Goal: Information Seeking & Learning: Learn about a topic

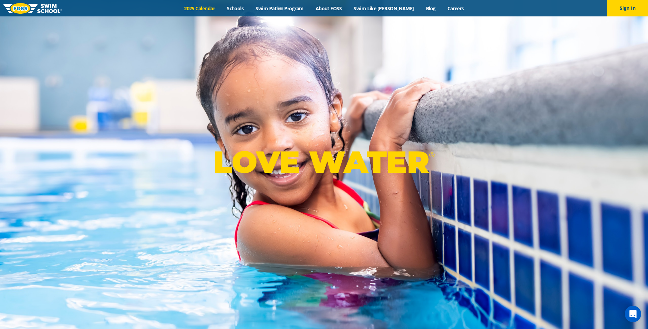
click at [213, 6] on link "2025 Calendar" at bounding box center [199, 8] width 43 height 6
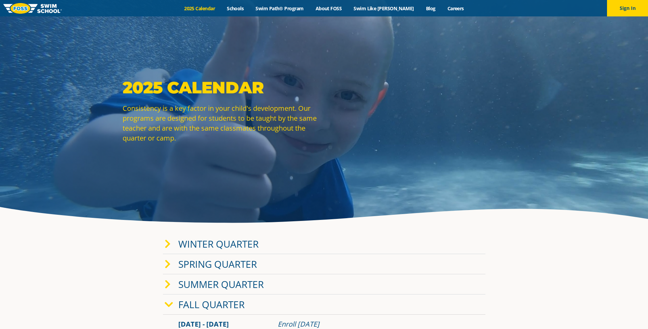
click at [141, 102] on div "2025 Calendar Consistency is a key factor in your child's development. Our prog…" at bounding box center [222, 110] width 198 height 66
click at [142, 114] on p "Consistency is a key factor in your child's development. Our programs are desig…" at bounding box center [222, 123] width 198 height 40
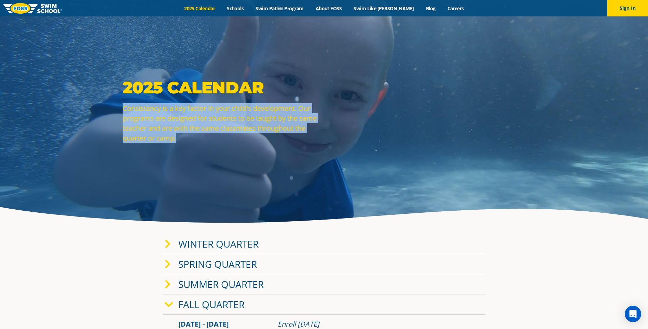
click at [142, 114] on p "Consistency is a key factor in your child's development. Our programs are desig…" at bounding box center [222, 123] width 198 height 40
drag, startPoint x: 142, startPoint y: 114, endPoint x: 143, endPoint y: 109, distance: 5.0
click at [143, 109] on p "Consistency is a key factor in your child's development. Our programs are desig…" at bounding box center [222, 123] width 198 height 40
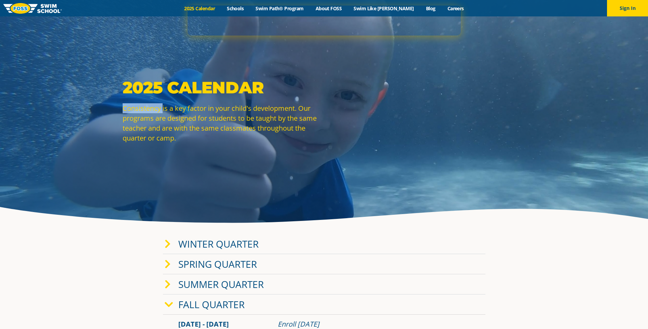
click at [143, 109] on p "Consistency is a key factor in your child's development. Our programs are desig…" at bounding box center [222, 123] width 198 height 40
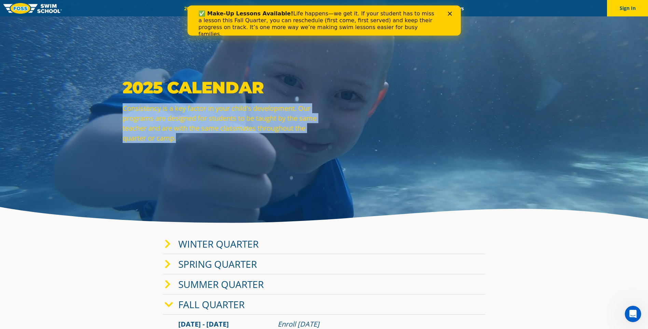
click at [143, 109] on p "Consistency is a key factor in your child's development. Our programs are desig…" at bounding box center [222, 123] width 198 height 40
drag, startPoint x: 143, startPoint y: 109, endPoint x: 132, endPoint y: 169, distance: 61.2
click at [132, 169] on div "2025 Calendar Consistency is a key factor in your child's development. Our prog…" at bounding box center [324, 115] width 648 height 230
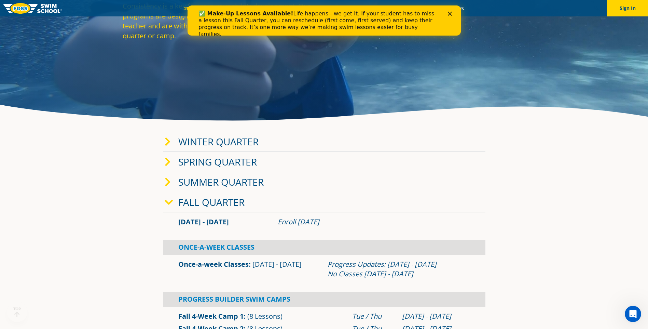
scroll to position [102, 0]
click at [248, 143] on link "Winter Quarter" at bounding box center [218, 141] width 80 height 13
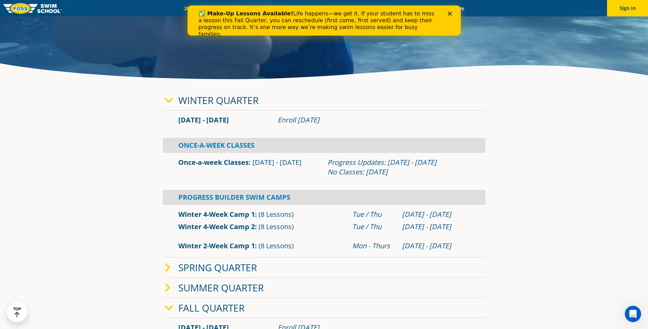
drag, startPoint x: 134, startPoint y: 179, endPoint x: 131, endPoint y: 187, distance: 8.2
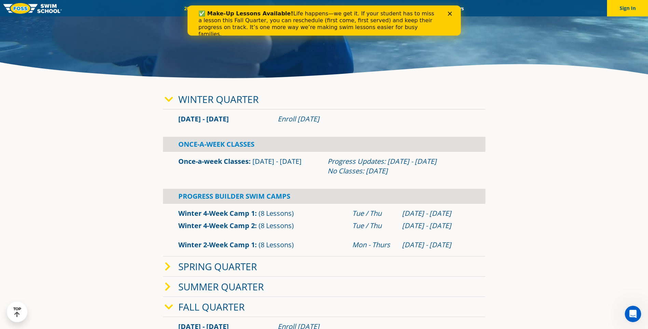
click at [300, 15] on div "✅ Make-Up Lessons Available! Life happens—we get it. If your student has to mis…" at bounding box center [318, 23] width 240 height 27
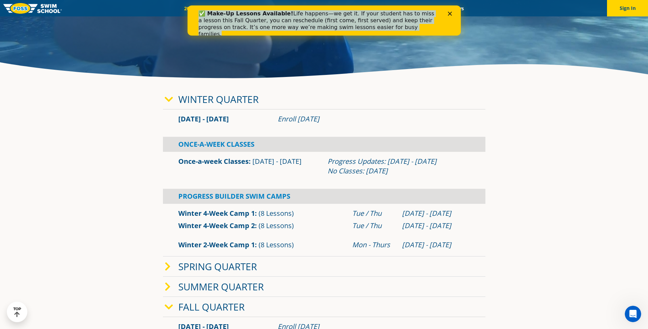
click at [300, 15] on div "✅ Make-Up Lessons Available! Life happens—we get it. If your student has to mis…" at bounding box center [318, 23] width 240 height 27
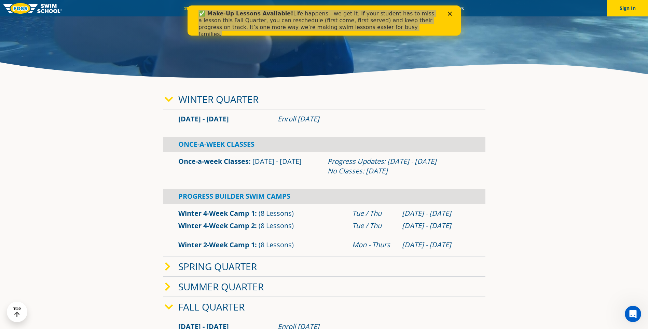
click at [455, 88] on div "Winter Quarter [DATE] - [DATE] Enroll [DATE] Once-A-Week Classes Once-a-week Cl…" at bounding box center [323, 279] width 329 height 387
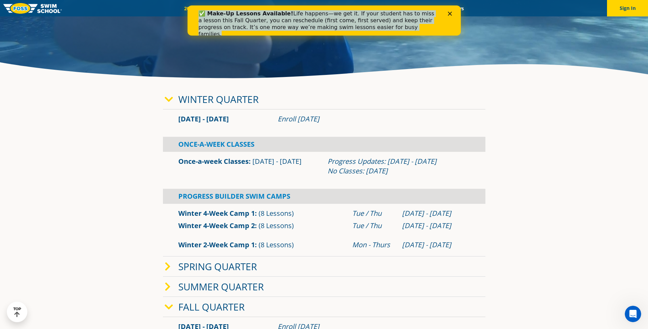
click at [410, 30] on div "✅ Make-Up Lessons Available! Life happens—we get it. If your student has to mis…" at bounding box center [318, 23] width 240 height 27
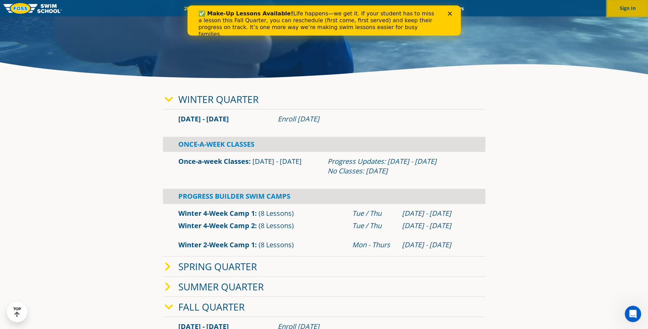
click at [615, 2] on button "Sign In" at bounding box center [627, 8] width 41 height 16
